Goal: Information Seeking & Learning: Learn about a topic

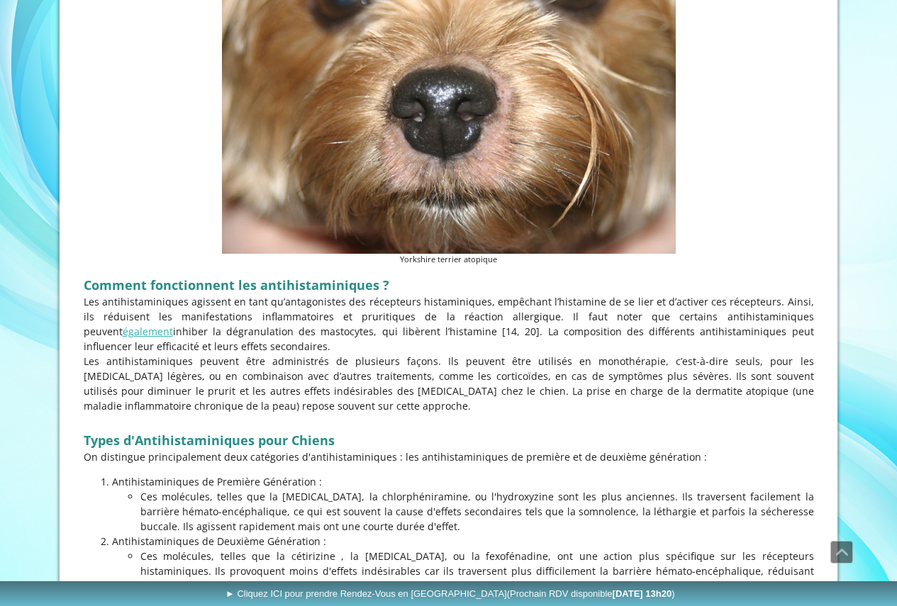
scroll to position [780, 0]
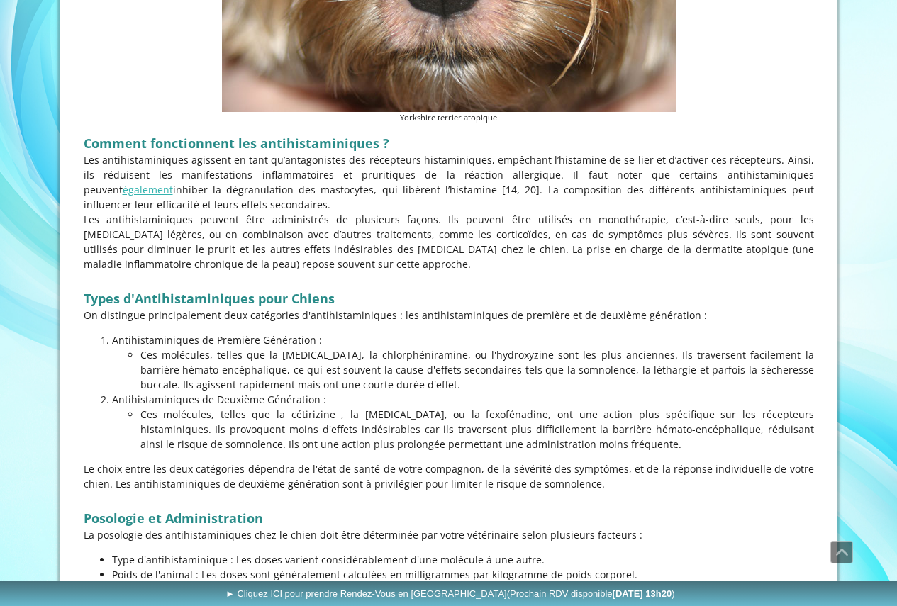
drag, startPoint x: 489, startPoint y: 343, endPoint x: 496, endPoint y: 348, distance: 9.2
click at [496, 348] on li "Antihistaminiques de Première Génération : Ces molécules, telles que la [MEDICA…" at bounding box center [463, 363] width 702 height 60
click at [496, 348] on p "Ces molécules, telles que la [MEDICAL_DATA], la chlorphéniramine, ou l'hydroxyz…" at bounding box center [477, 370] width 674 height 45
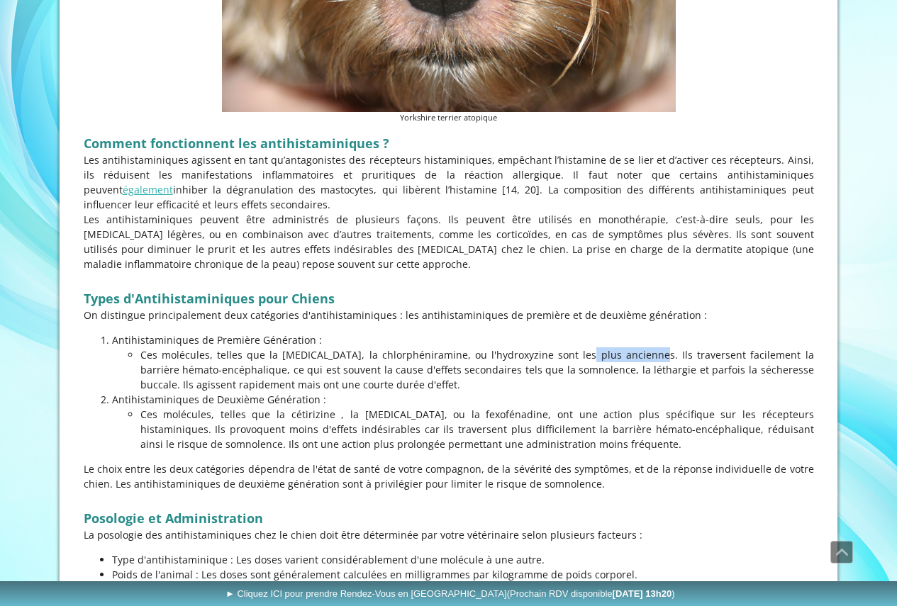
scroll to position [851, 0]
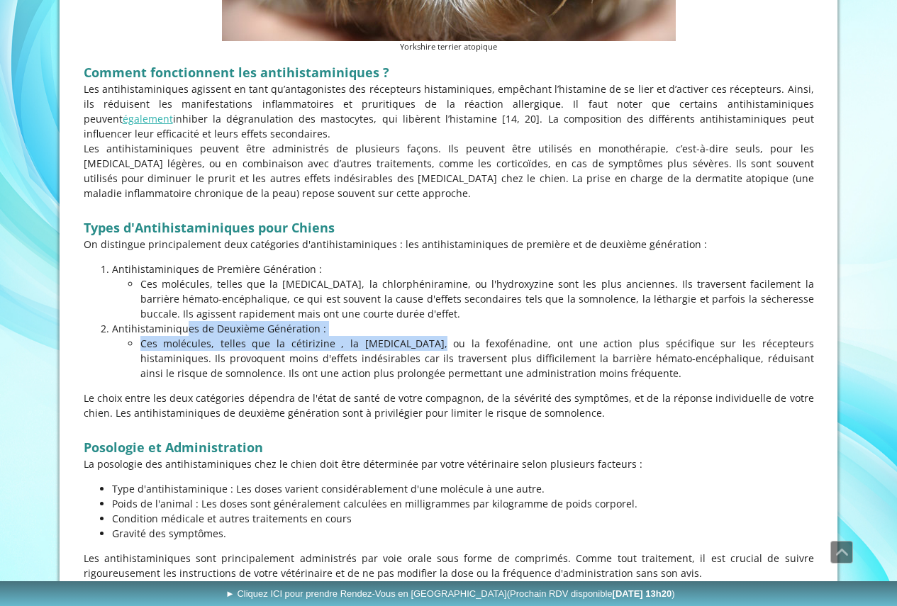
drag, startPoint x: 125, startPoint y: 329, endPoint x: 317, endPoint y: 340, distance: 192.5
click at [317, 340] on li "Antihistaminiques de Deuxième Génération : Ces molécules, telles que la cétiriz…" at bounding box center [463, 351] width 702 height 60
click at [317, 341] on p "Ces molécules, telles que la cétirizine , la [MEDICAL_DATA], ou la fexofénadine…" at bounding box center [477, 358] width 674 height 45
